Goal: Task Accomplishment & Management: Use online tool/utility

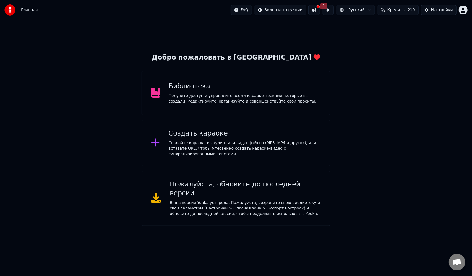
click at [216, 134] on div "Создать караоке" at bounding box center [245, 133] width 153 height 9
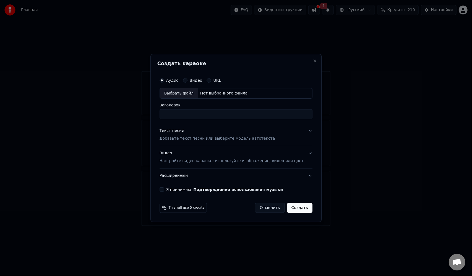
click at [192, 93] on div "Выбрать файл" at bounding box center [179, 93] width 38 height 10
type input "**********"
click at [197, 136] on p "Добавьте текст песни или выберите модель автотекста" at bounding box center [218, 139] width 116 height 6
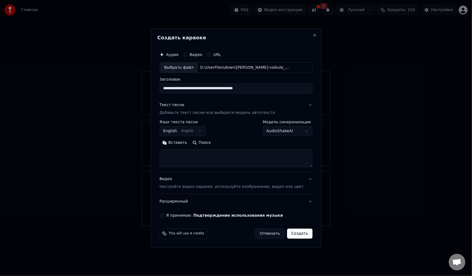
click at [204, 131] on body "**********" at bounding box center [236, 113] width 472 height 226
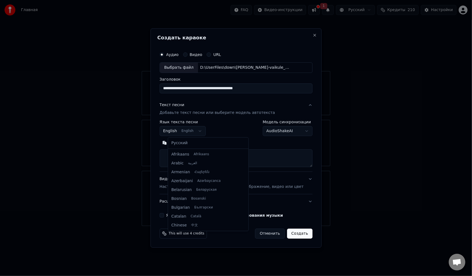
scroll to position [44, 0]
select select "**"
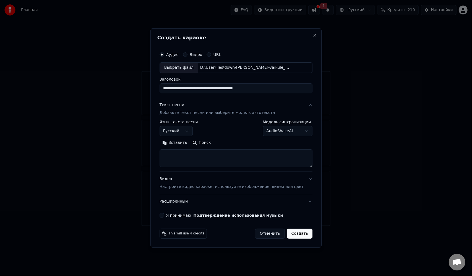
click at [218, 154] on textarea at bounding box center [236, 158] width 153 height 18
paste textarea "**********"
type textarea "**********"
click at [296, 130] on body "**********" at bounding box center [236, 113] width 472 height 226
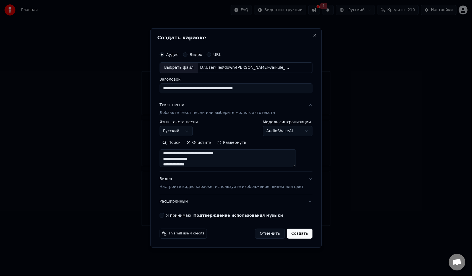
click at [296, 130] on body "**********" at bounding box center [236, 113] width 472 height 226
click at [164, 216] on button "Я принимаю Подтверждение использования музыки" at bounding box center [162, 215] width 4 height 4
click at [187, 191] on button "Видео Настройте видео караоке: используйте изображение, видео или цвет" at bounding box center [236, 183] width 153 height 22
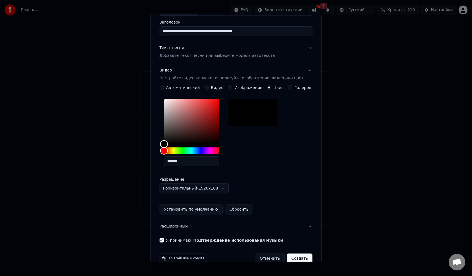
scroll to position [53, 0]
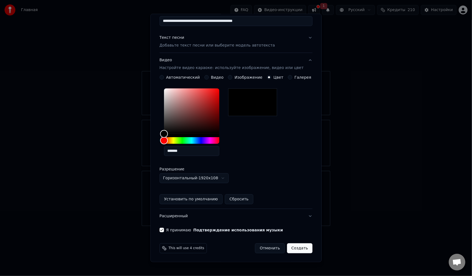
click at [204, 198] on button "Установить по умолчанию" at bounding box center [191, 199] width 63 height 10
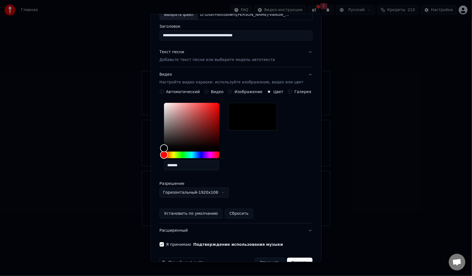
scroll to position [0, 0]
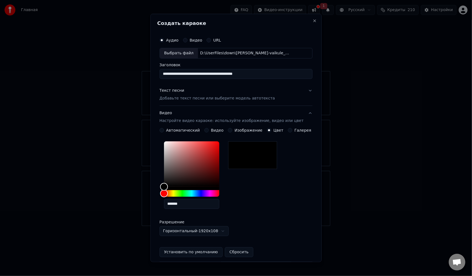
click at [203, 97] on p "Добавьте текст песни или выберите модель автотекста" at bounding box center [218, 98] width 116 height 6
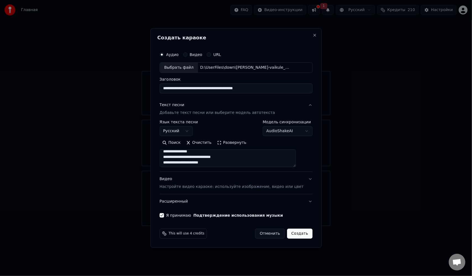
scroll to position [138, 0]
click at [291, 237] on button "Создать" at bounding box center [299, 233] width 25 height 10
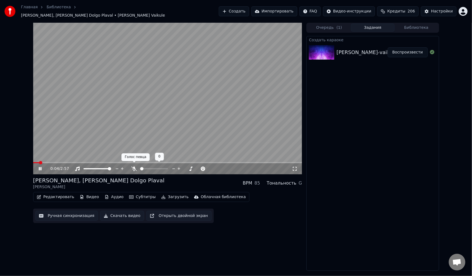
click at [134, 166] on icon at bounding box center [134, 168] width 6 height 4
click at [136, 166] on icon at bounding box center [134, 168] width 6 height 4
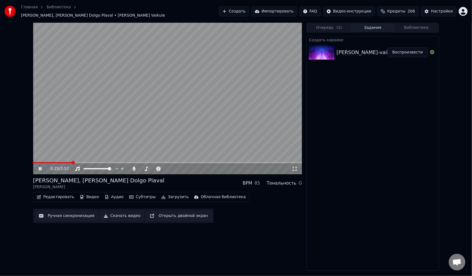
click at [145, 120] on video at bounding box center [167, 98] width 269 height 151
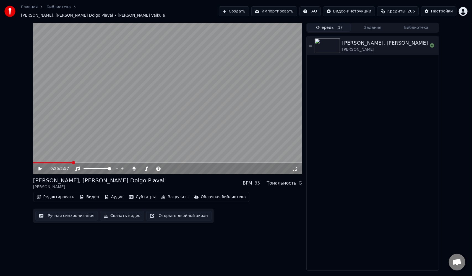
click at [335, 24] on button "Очередь ( 1 )" at bounding box center [330, 28] width 44 height 8
drag, startPoint x: 345, startPoint y: 40, endPoint x: 350, endPoint y: 38, distance: 5.3
click at [345, 40] on div "[PERSON_NAME], [PERSON_NAME] Dolgo Plaval" at bounding box center [402, 43] width 118 height 8
click at [407, 24] on button "Библиотека" at bounding box center [417, 28] width 44 height 8
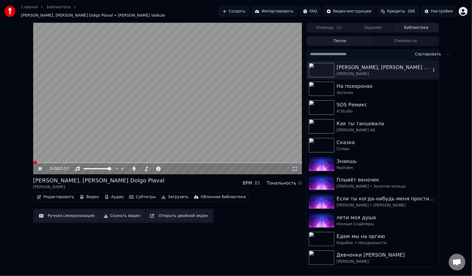
click at [353, 79] on div "На похоронах Заточка" at bounding box center [373, 88] width 132 height 19
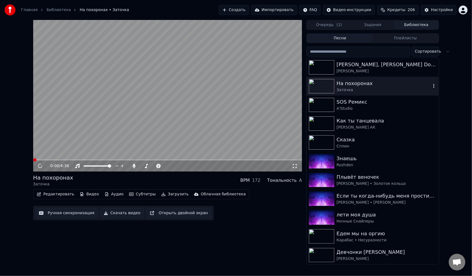
click at [329, 86] on img at bounding box center [321, 86] width 25 height 14
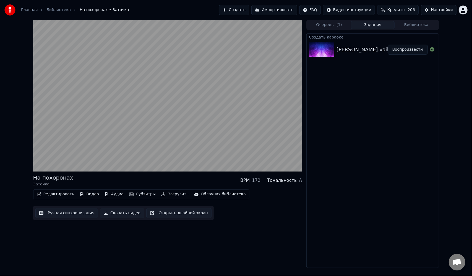
click at [366, 23] on button "Задания" at bounding box center [373, 25] width 44 height 8
click at [352, 53] on div "[PERSON_NAME]-vaikule_-_ei-moryak-ty-slishkom-dolgo-plaval" at bounding box center [414, 50] width 155 height 8
click at [336, 48] on div at bounding box center [323, 49] width 28 height 14
click at [403, 47] on button "Воспроизвести" at bounding box center [408, 50] width 40 height 10
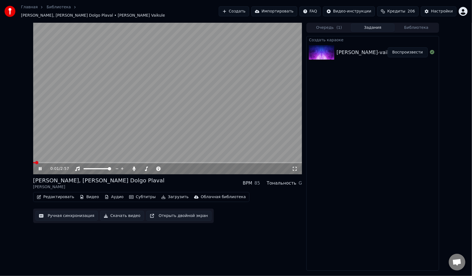
click at [48, 162] on span at bounding box center [167, 162] width 269 height 1
click at [118, 133] on video at bounding box center [167, 98] width 269 height 151
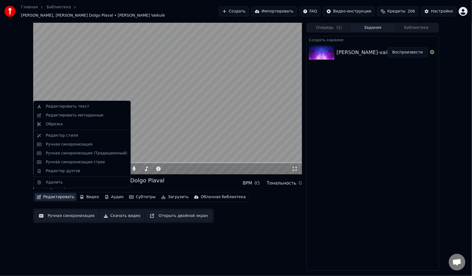
click at [63, 193] on button "Редактировать" at bounding box center [56, 197] width 42 height 8
click at [90, 146] on div "Ручная синхронизация" at bounding box center [86, 144] width 81 height 6
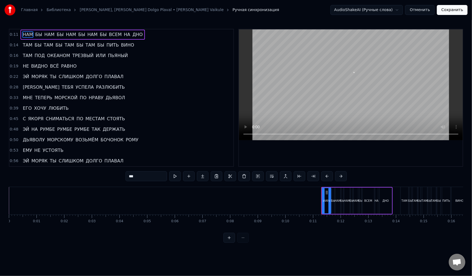
click at [102, 34] on div "НАМ БЫ НАМ БЫ НАМ БЫ НАМ БЫ ВСЕМ НА ДНО" at bounding box center [82, 35] width 125 height 10
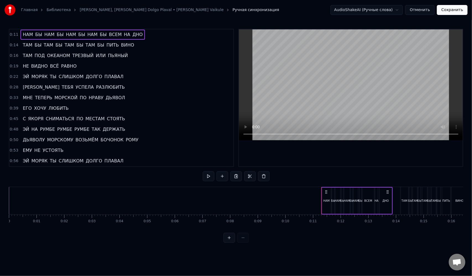
click at [102, 35] on div "НАМ БЫ НАМ БЫ НАМ БЫ НАМ БЫ ВСЕМ НА ДНО" at bounding box center [82, 35] width 125 height 10
click at [370, 8] on html "Главная Библиотека Ei Moryak, Ty Slishkom Dolgo Plaval • [PERSON_NAME] Vaikule …" at bounding box center [236, 125] width 472 height 251
click at [101, 34] on div "НАМ БЫ НАМ БЫ НАМ БЫ НАМ БЫ ВСЕМ НА ДНО" at bounding box center [82, 35] width 125 height 10
click at [102, 34] on div "НАМ БЫ НАМ БЫ НАМ БЫ НАМ БЫ ВСЕМ НА ДНО" at bounding box center [82, 35] width 125 height 10
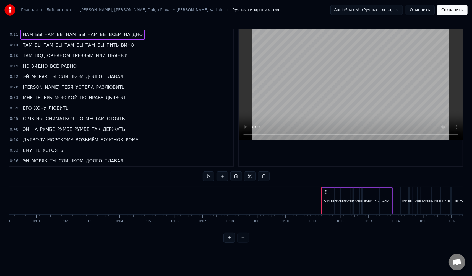
click at [109, 35] on span "ВСЕМ" at bounding box center [116, 34] width 14 height 6
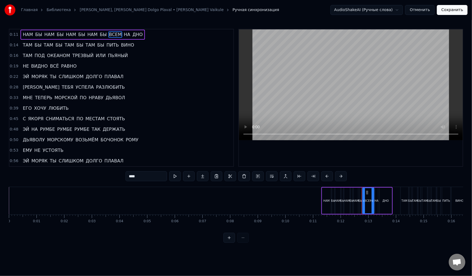
click at [109, 34] on span "ВСЕМ" at bounding box center [116, 34] width 14 height 6
click at [123, 35] on span "НА" at bounding box center [126, 34] width 7 height 6
click at [132, 35] on span "ДНО" at bounding box center [137, 34] width 11 height 6
click at [109, 34] on span "ВСЕМ" at bounding box center [116, 34] width 14 height 6
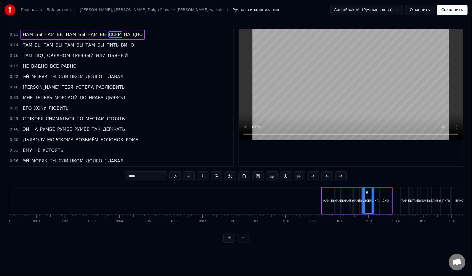
click at [100, 35] on span "БЫ" at bounding box center [103, 34] width 8 height 6
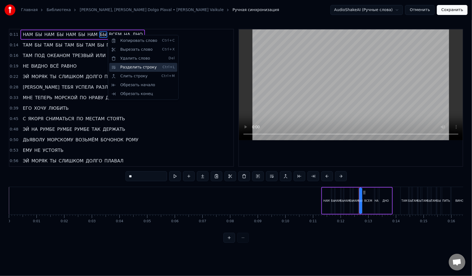
click at [128, 69] on div "Разделить строку Ctrl+L" at bounding box center [143, 67] width 68 height 9
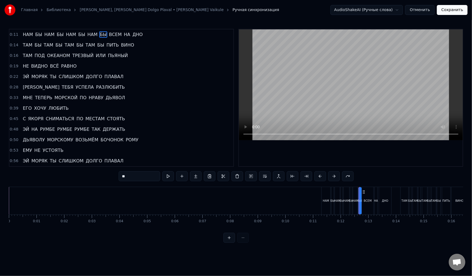
click at [110, 35] on span "ВСЕМ" at bounding box center [116, 34] width 14 height 6
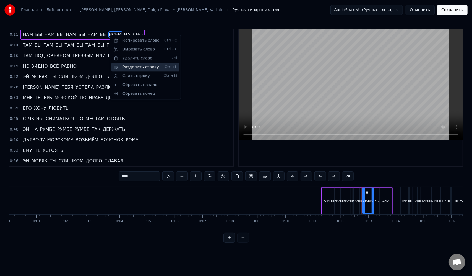
click at [128, 67] on div "Разделить строку Ctrl+L" at bounding box center [146, 67] width 68 height 9
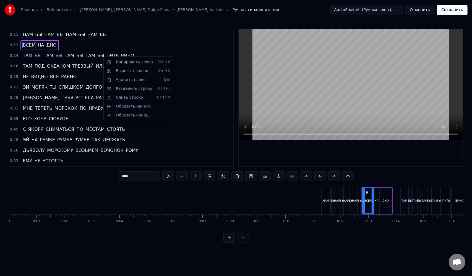
click at [98, 56] on html "Главная Библиотека Ei Moryak, Ty Slishkom Dolgo Plaval • [PERSON_NAME] Vaikule …" at bounding box center [236, 125] width 472 height 251
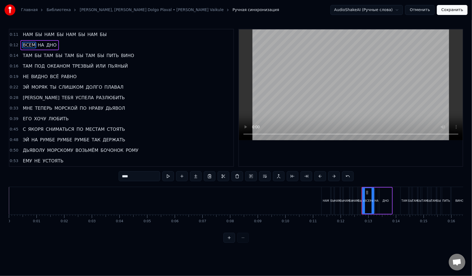
click at [106, 55] on span "ПИТЬ" at bounding box center [113, 55] width 14 height 6
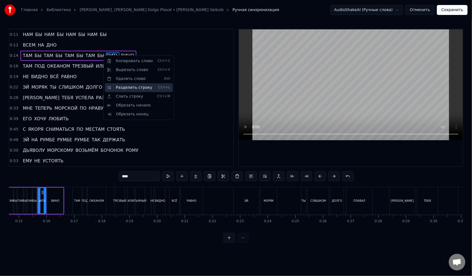
scroll to position [0, 406]
click at [124, 87] on div "Разделить строку Ctrl+L" at bounding box center [139, 87] width 68 height 9
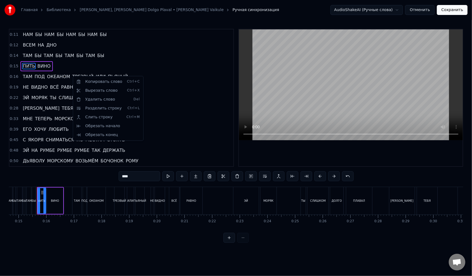
click at [69, 77] on html "Главная Библиотека [PERSON_NAME], Ty Slishkom Dolgo Plaval • [PERSON_NAME] Vaik…" at bounding box center [236, 125] width 472 height 251
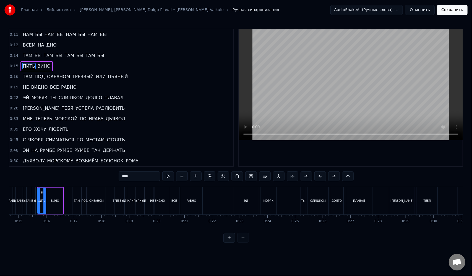
click at [72, 77] on span "ТРЕЗВЫЙ" at bounding box center [83, 76] width 22 height 6
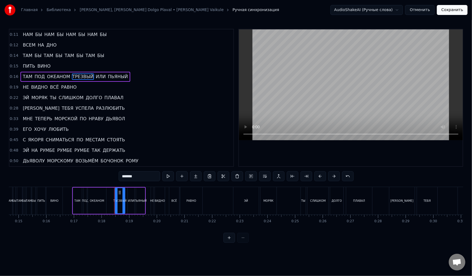
click at [35, 33] on span "БЫ" at bounding box center [39, 34] width 8 height 6
type input "**"
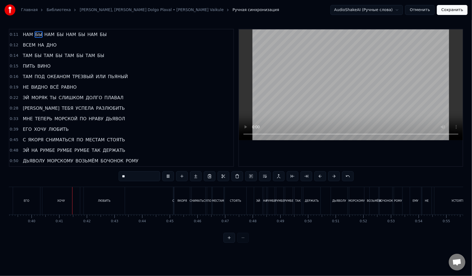
scroll to position [0, 1101]
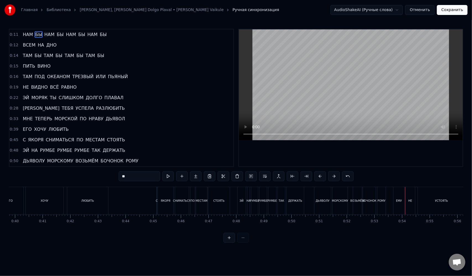
click at [450, 12] on button "Сохранить" at bounding box center [452, 10] width 31 height 10
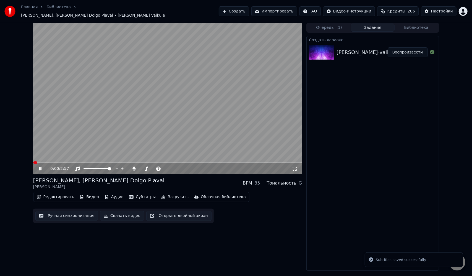
click at [56, 194] on button "Редактировать" at bounding box center [56, 197] width 42 height 8
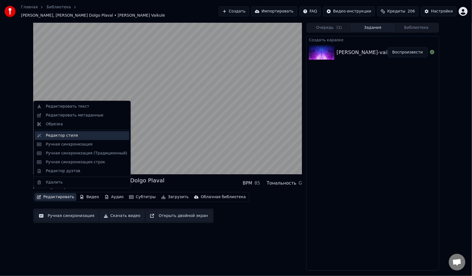
click at [74, 134] on div "Редактор стиля" at bounding box center [86, 136] width 81 height 6
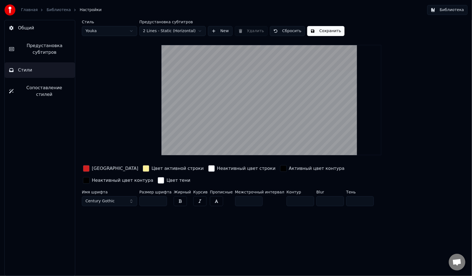
click at [129, 196] on button "Century Gothic" at bounding box center [109, 201] width 55 height 10
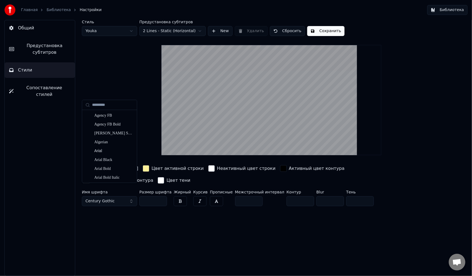
click at [130, 196] on button "Century Gothic" at bounding box center [109, 201] width 55 height 10
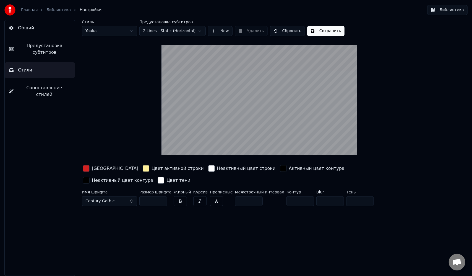
click at [130, 196] on button "Century Gothic" at bounding box center [109, 201] width 55 height 10
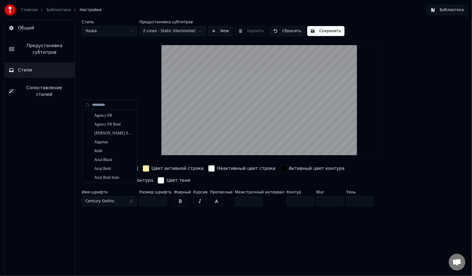
click at [130, 196] on button "Century Gothic" at bounding box center [109, 201] width 55 height 10
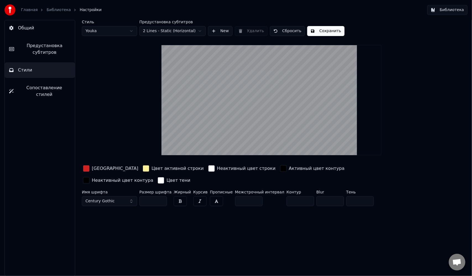
click at [211, 196] on button "button" at bounding box center [216, 201] width 13 height 10
click at [215, 196] on button "button" at bounding box center [216, 201] width 13 height 10
click at [42, 89] on span "Сопоставление стилей" at bounding box center [44, 90] width 53 height 13
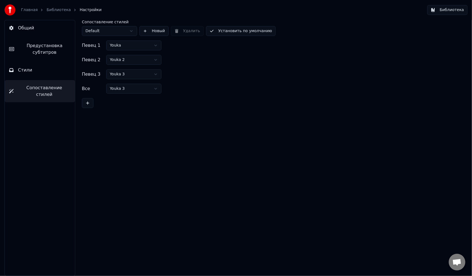
click at [45, 76] on button "Стили" at bounding box center [40, 70] width 70 height 16
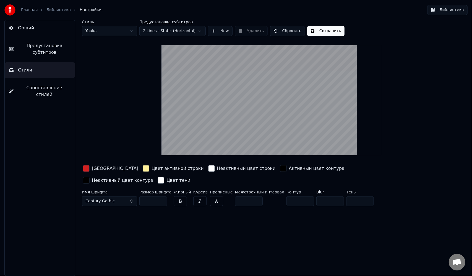
click at [279, 169] on div "Активный цвет контура" at bounding box center [312, 168] width 67 height 9
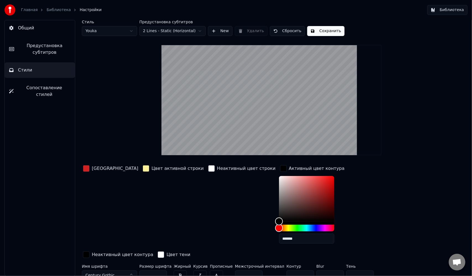
click at [280, 169] on div "button" at bounding box center [283, 168] width 7 height 7
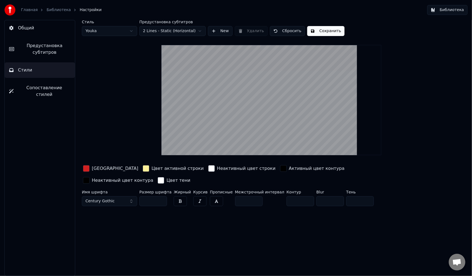
click at [154, 176] on div "Неактивный цвет контура" at bounding box center [118, 180] width 73 height 9
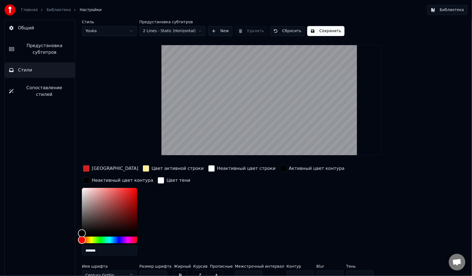
click at [154, 176] on div "Неактивный цвет контура" at bounding box center [118, 180] width 73 height 9
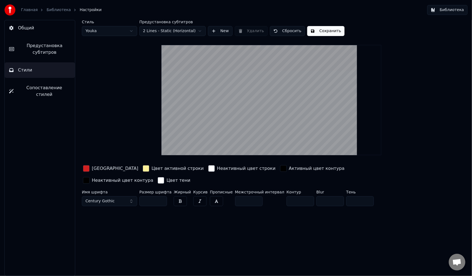
click at [164, 177] on div "button" at bounding box center [161, 180] width 7 height 7
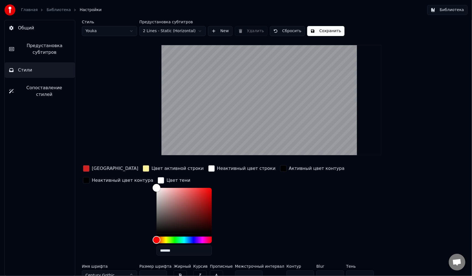
click at [158, 180] on div "button" at bounding box center [161, 180] width 7 height 7
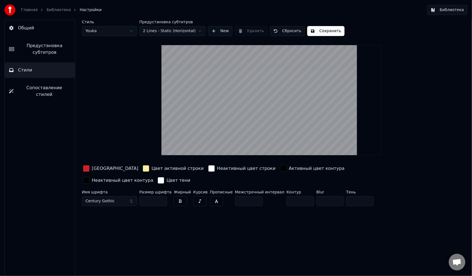
click at [164, 177] on div "button" at bounding box center [161, 180] width 7 height 7
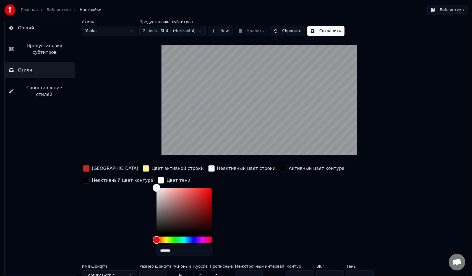
click at [376, 185] on div "Цвет заливки Цвет активной строки Неактивный цвет строки Активный цвет контура …" at bounding box center [247, 212] width 331 height 96
click at [283, 203] on div "Цвет заливки Цвет активной строки Неактивный цвет строки Активный цвет контура …" at bounding box center [247, 212] width 331 height 96
click at [158, 179] on div "button" at bounding box center [161, 180] width 7 height 7
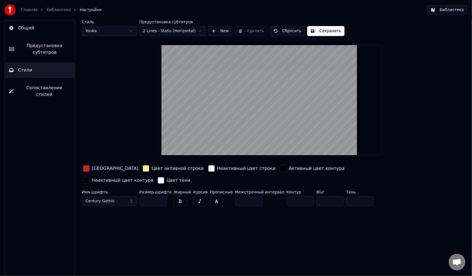
click at [197, 196] on button "button" at bounding box center [199, 201] width 13 height 10
click at [180, 196] on button "button" at bounding box center [180, 201] width 13 height 10
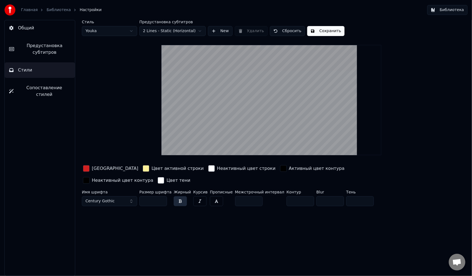
click at [330, 31] on button "Сохранить" at bounding box center [326, 31] width 37 height 10
click at [321, 32] on button "Готово" at bounding box center [323, 31] width 30 height 10
click at [53, 13] on div "Главная Библиотека Настройки" at bounding box center [52, 9] width 97 height 11
click at [54, 10] on link "Библиотека" at bounding box center [59, 10] width 24 height 6
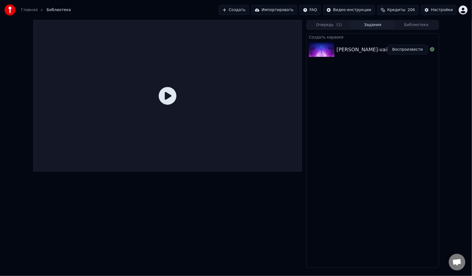
click at [350, 50] on div "[PERSON_NAME]-vaikule_-_ei-moryak-ty-slishkom-dolgo-plaval" at bounding box center [414, 50] width 155 height 8
click at [419, 47] on button "Воспроизвести" at bounding box center [408, 50] width 40 height 10
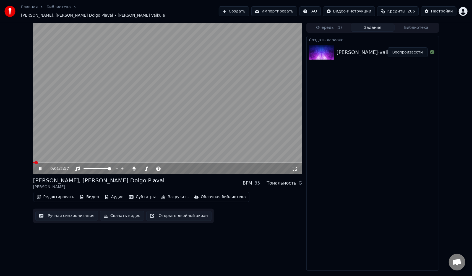
click at [76, 157] on video at bounding box center [167, 98] width 269 height 151
click at [76, 158] on video at bounding box center [167, 98] width 269 height 151
click at [53, 162] on span at bounding box center [167, 162] width 269 height 1
click at [212, 127] on video at bounding box center [167, 98] width 269 height 151
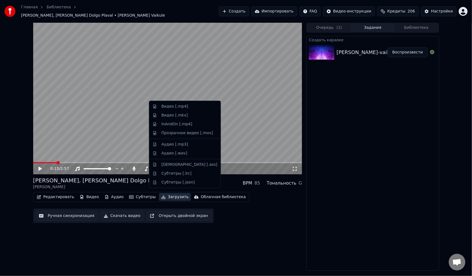
click at [162, 195] on button "Загрузить" at bounding box center [175, 197] width 32 height 8
click at [182, 107] on div "Видео [.mp4]" at bounding box center [175, 107] width 27 height 6
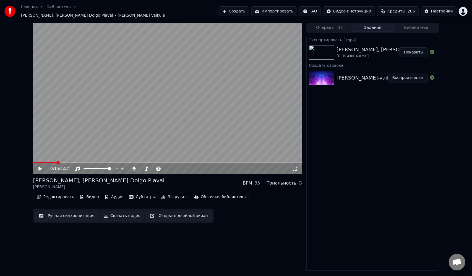
click at [415, 51] on button "Показать" at bounding box center [414, 52] width 29 height 10
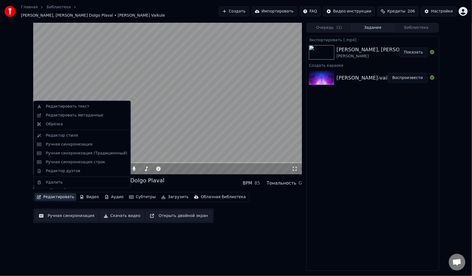
click at [54, 193] on button "Редактировать" at bounding box center [56, 197] width 42 height 8
click at [71, 134] on div "Редактор стиля" at bounding box center [62, 136] width 32 height 6
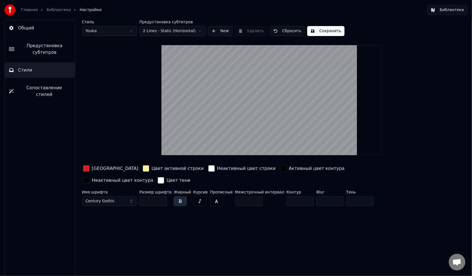
click at [174, 196] on button "button" at bounding box center [180, 201] width 13 height 10
click at [325, 29] on button "Сохранить" at bounding box center [326, 31] width 37 height 10
click at [321, 27] on button "Сохранить" at bounding box center [326, 31] width 37 height 10
click at [321, 30] on button "Готово" at bounding box center [323, 31] width 30 height 10
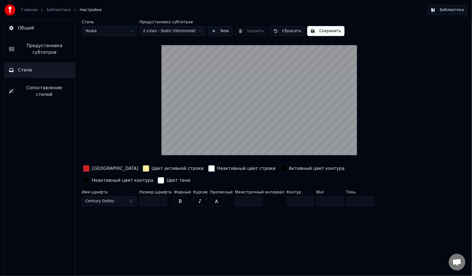
click at [59, 9] on link "Библиотека" at bounding box center [59, 10] width 24 height 6
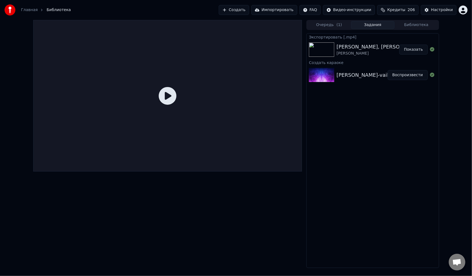
click at [404, 74] on button "Воспроизвести" at bounding box center [408, 75] width 40 height 10
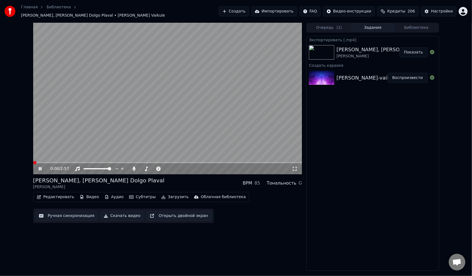
click at [167, 193] on button "Загрузить" at bounding box center [175, 197] width 32 height 8
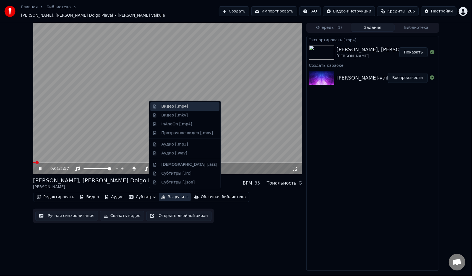
click at [176, 107] on div "Видео [.mp4]" at bounding box center [175, 107] width 27 height 6
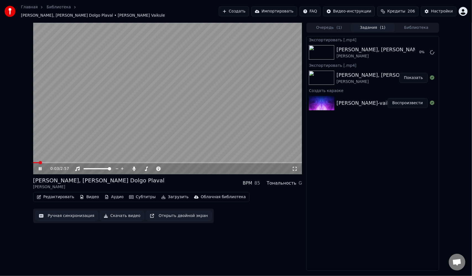
click at [163, 110] on video at bounding box center [167, 98] width 269 height 151
click at [413, 52] on button "Показать" at bounding box center [414, 52] width 29 height 10
click at [53, 192] on div "Редактировать Видео Аудио Субтитры Загрузить Облачная библиотека" at bounding box center [141, 197] width 216 height 10
click at [53, 195] on button "Редактировать" at bounding box center [56, 197] width 42 height 8
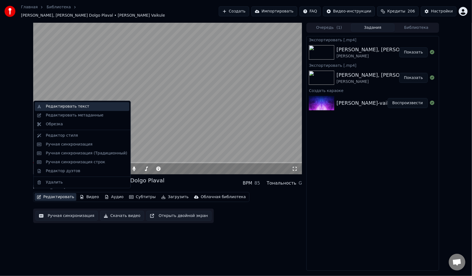
click at [85, 107] on div "Редактировать текст" at bounding box center [86, 107] width 81 height 6
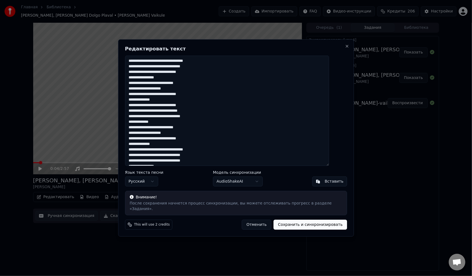
scroll to position [55, 0]
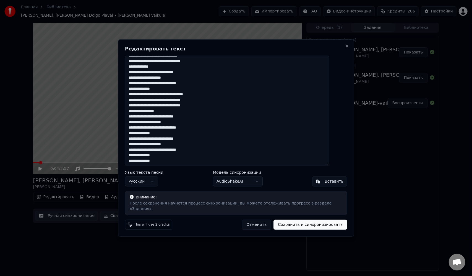
click at [249, 155] on textarea "**********" at bounding box center [227, 111] width 205 height 110
click at [247, 159] on textarea "**********" at bounding box center [227, 111] width 205 height 110
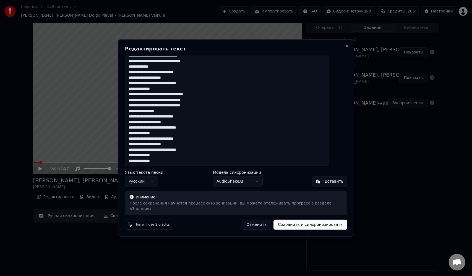
paste textarea "**********"
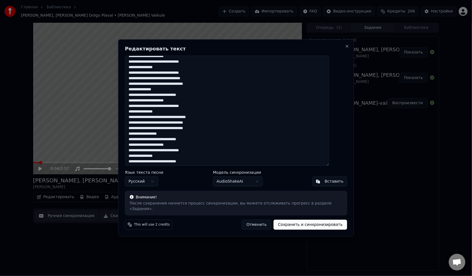
scroll to position [0, 0]
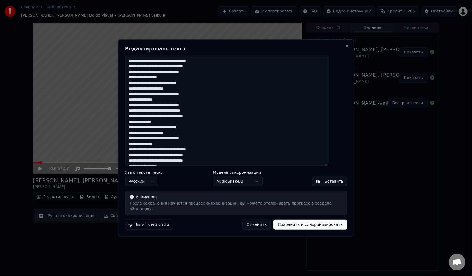
type textarea "**********"
click at [290, 221] on button "Сохранить и синхронизировать" at bounding box center [311, 224] width 74 height 10
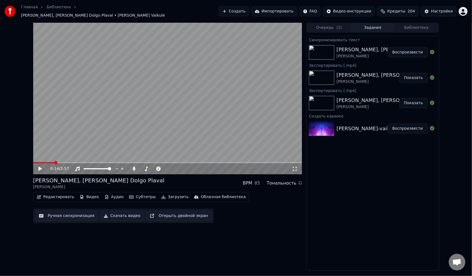
click at [58, 193] on button "Редактировать" at bounding box center [56, 197] width 42 height 8
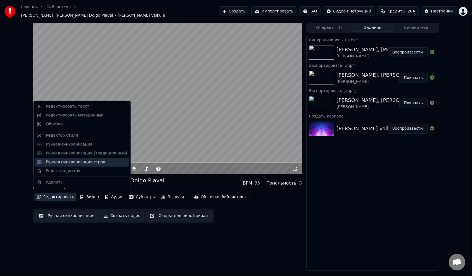
click at [81, 161] on div "Ручная синхронизация строк" at bounding box center [76, 162] width 60 height 6
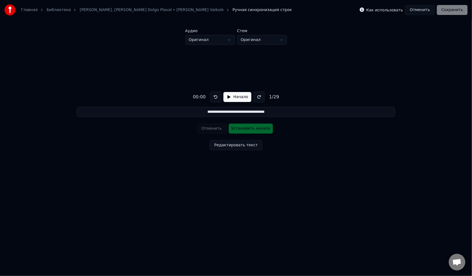
click at [427, 12] on button "Отменить" at bounding box center [421, 10] width 30 height 10
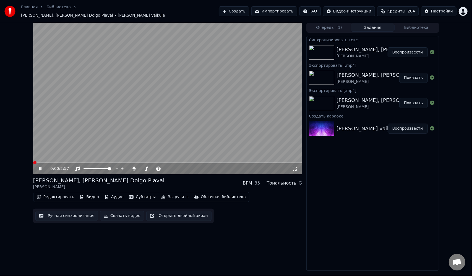
click at [47, 194] on button "Редактировать" at bounding box center [56, 197] width 42 height 8
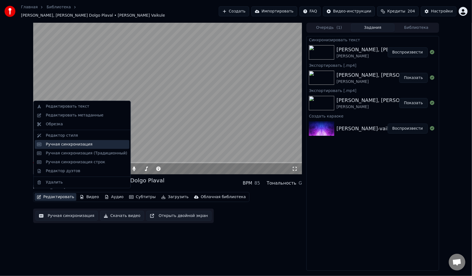
click at [71, 144] on div "Ручная синхронизация" at bounding box center [69, 144] width 47 height 6
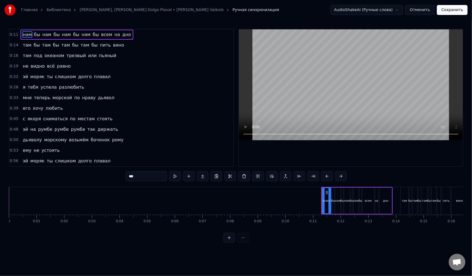
click at [101, 35] on span "всем" at bounding box center [107, 34] width 12 height 6
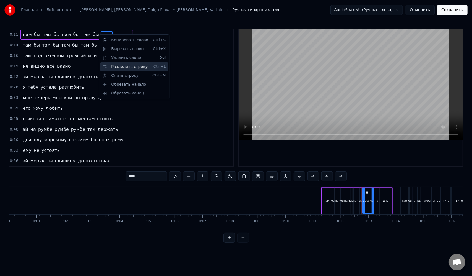
click at [116, 64] on div "Разделить строку Ctrl+L" at bounding box center [134, 66] width 68 height 9
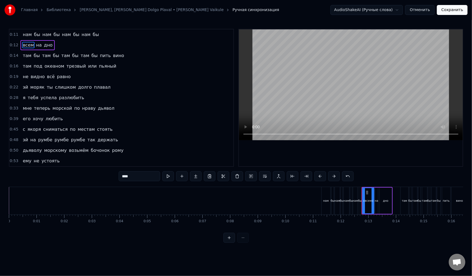
click at [99, 58] on span "пить" at bounding box center [105, 55] width 12 height 6
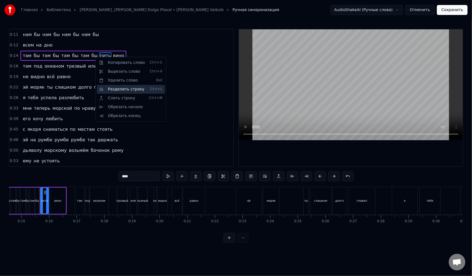
scroll to position [0, 406]
click at [111, 88] on div "Разделить строку Ctrl+L" at bounding box center [131, 89] width 68 height 9
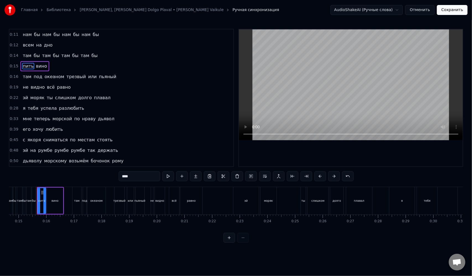
click at [68, 77] on span "трезвый" at bounding box center [76, 76] width 20 height 6
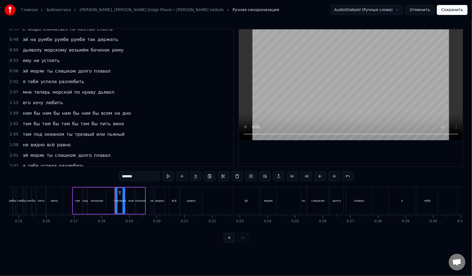
click at [101, 112] on span "всем" at bounding box center [107, 113] width 12 height 6
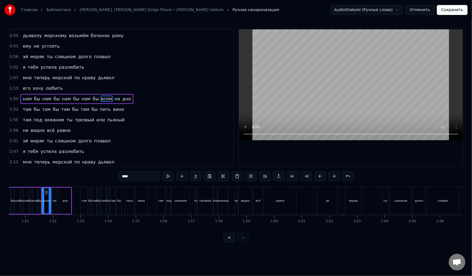
scroll to position [0, 3061]
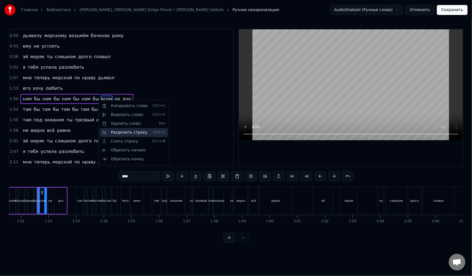
click at [118, 131] on div "Разделить строку Ctrl+L" at bounding box center [134, 132] width 68 height 9
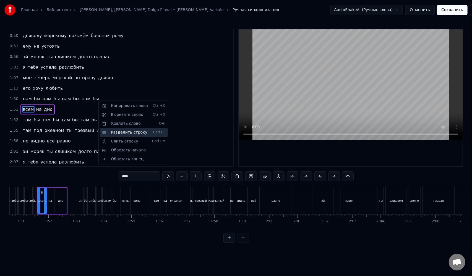
scroll to position [137, 0]
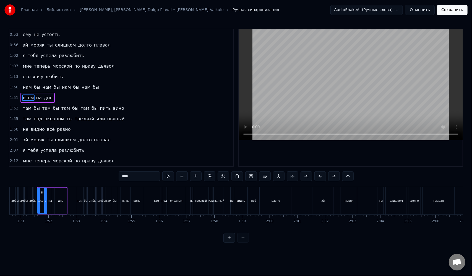
click at [81, 88] on span "нам" at bounding box center [86, 87] width 10 height 6
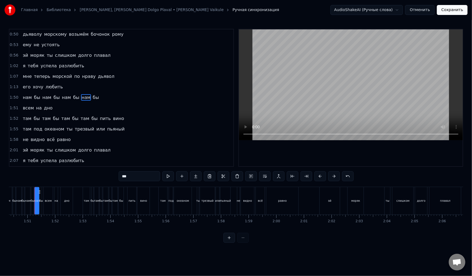
scroll to position [0, 3052]
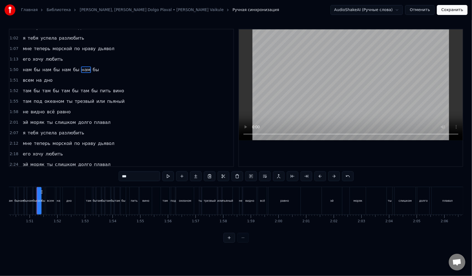
click at [99, 92] on span "пить" at bounding box center [105, 90] width 12 height 6
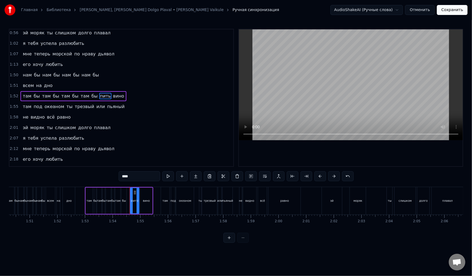
scroll to position [147, 0]
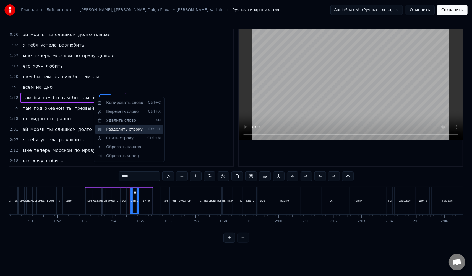
click at [117, 128] on div "Разделить строку Ctrl+L" at bounding box center [129, 129] width 68 height 9
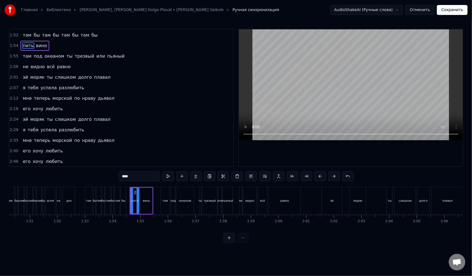
scroll to position [210, 0]
click at [83, 98] on span "нраву" at bounding box center [89, 97] width 15 height 6
type input "*****"
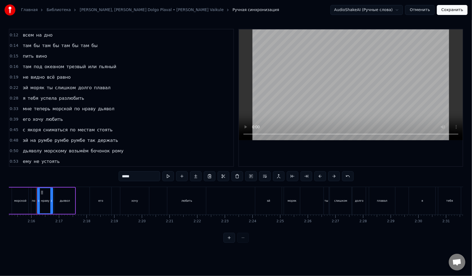
scroll to position [0, 0]
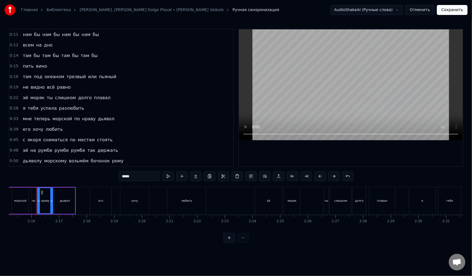
click at [452, 9] on button "Сохранить" at bounding box center [452, 10] width 31 height 10
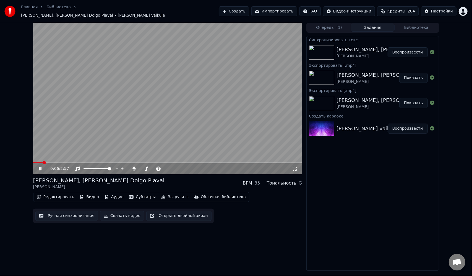
click at [58, 162] on span at bounding box center [167, 162] width 269 height 1
click at [175, 123] on video at bounding box center [167, 98] width 269 height 151
click at [167, 195] on button "Загрузить" at bounding box center [175, 197] width 32 height 8
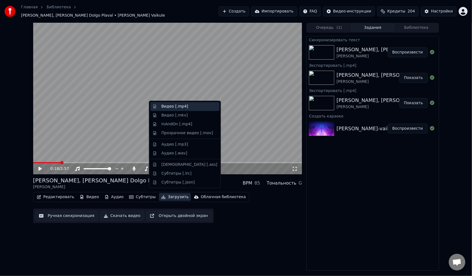
click at [183, 110] on div "Видео [.mp4]" at bounding box center [185, 106] width 69 height 9
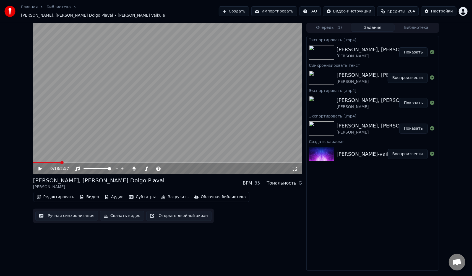
click at [419, 49] on button "Показать" at bounding box center [414, 52] width 29 height 10
